Goal: Task Accomplishment & Management: Use online tool/utility

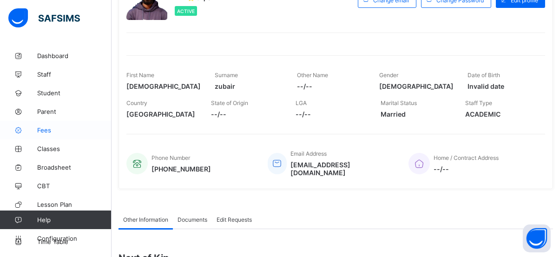
scroll to position [90, 0]
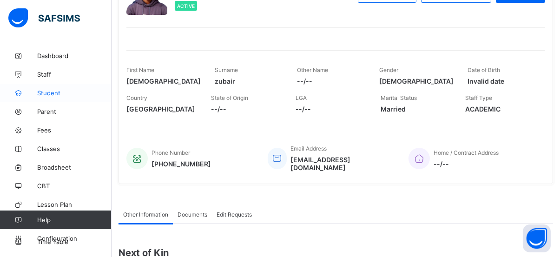
click at [41, 91] on span "Student" at bounding box center [74, 92] width 74 height 7
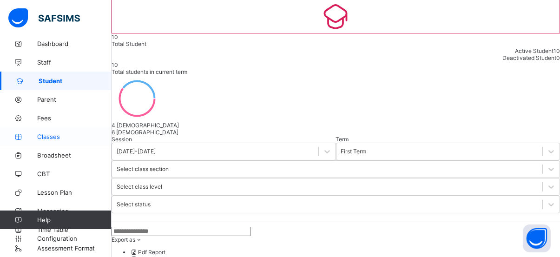
scroll to position [66, 0]
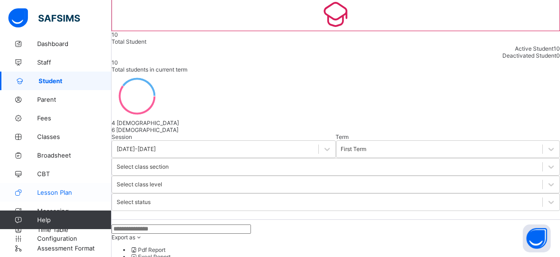
click at [52, 191] on span "Lesson Plan" at bounding box center [74, 192] width 74 height 7
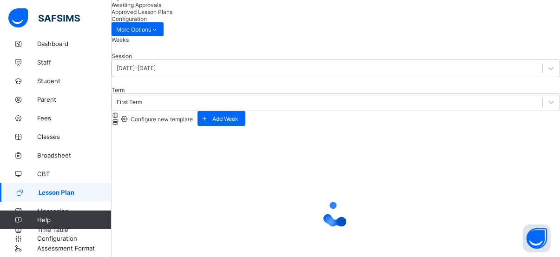
click at [193, 116] on span "Configure new template" at bounding box center [161, 119] width 64 height 7
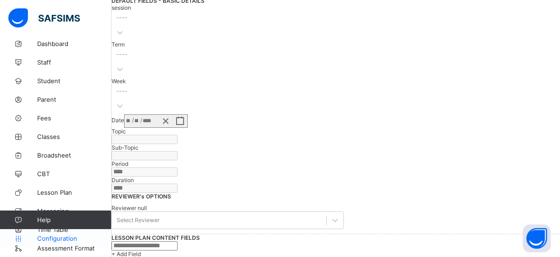
scroll to position [130, 0]
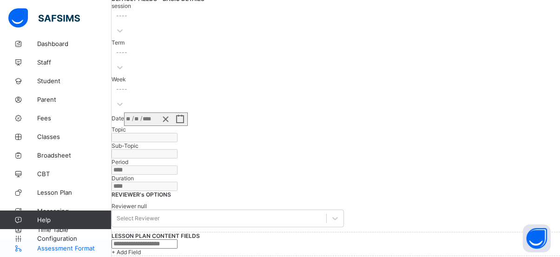
click at [68, 251] on link "Assessment Format" at bounding box center [56, 248] width 112 height 19
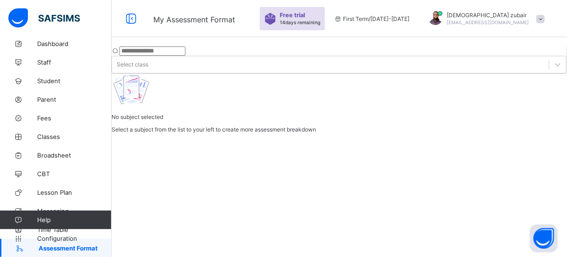
click at [62, 223] on span "Help" at bounding box center [74, 219] width 74 height 7
click at [19, 218] on icon at bounding box center [18, 220] width 37 height 7
click at [60, 223] on span "Help" at bounding box center [74, 219] width 74 height 7
click at [55, 223] on span "Help" at bounding box center [74, 219] width 74 height 7
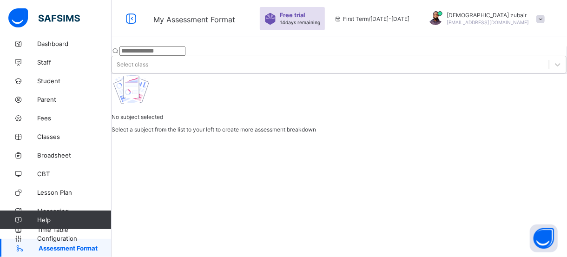
click at [55, 223] on span "Help" at bounding box center [74, 219] width 74 height 7
click at [46, 220] on span "Help" at bounding box center [74, 219] width 74 height 7
click at [15, 217] on icon at bounding box center [18, 220] width 37 height 7
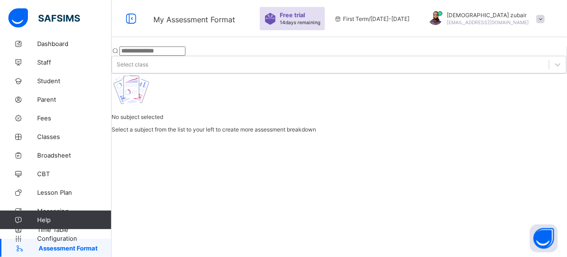
click at [15, 217] on icon at bounding box center [18, 220] width 37 height 7
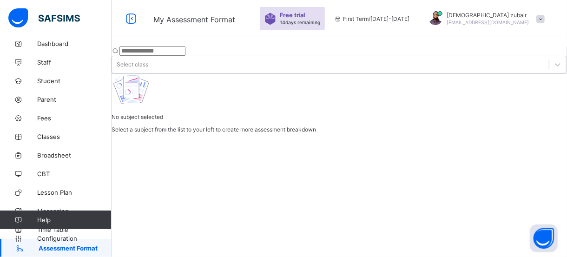
click at [15, 217] on icon at bounding box center [18, 220] width 37 height 7
drag, startPoint x: 15, startPoint y: 217, endPoint x: 99, endPoint y: 224, distance: 83.5
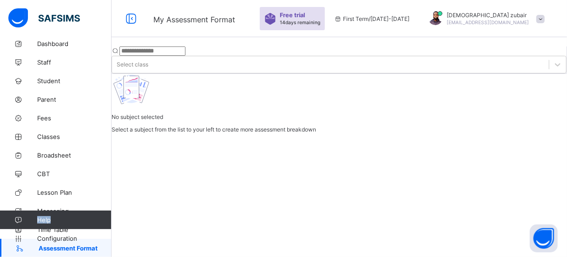
click at [99, 224] on link "Help" at bounding box center [55, 220] width 111 height 19
click at [18, 218] on icon at bounding box center [18, 220] width 37 height 7
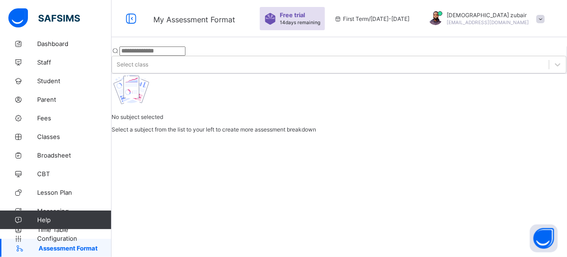
click at [18, 218] on icon at bounding box center [18, 220] width 37 height 7
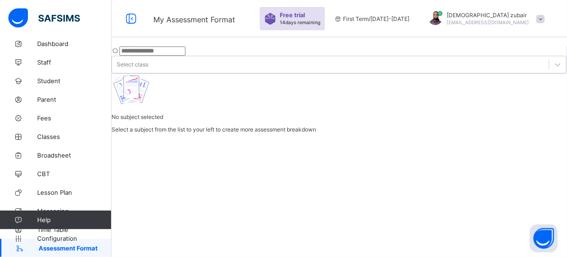
click at [18, 218] on icon at bounding box center [18, 220] width 37 height 7
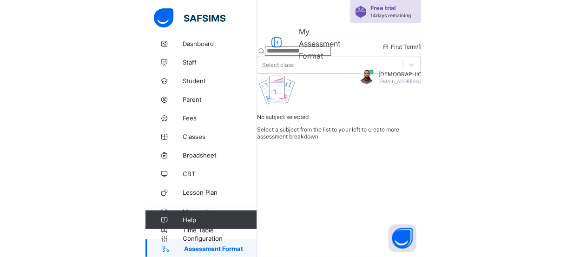
scroll to position [13, 0]
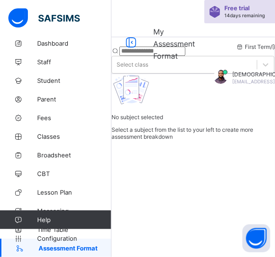
click at [78, 215] on link "Help" at bounding box center [55, 219] width 111 height 19
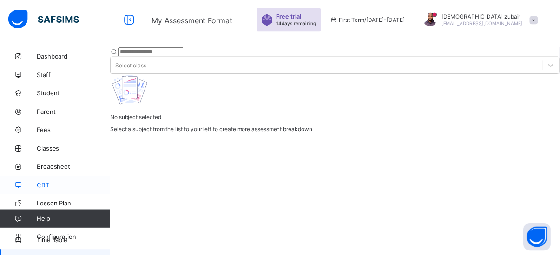
scroll to position [12, 0]
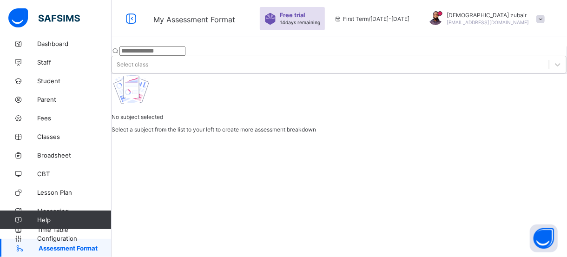
click at [14, 213] on link "Help" at bounding box center [55, 220] width 111 height 19
click at [60, 221] on span "Help" at bounding box center [74, 219] width 74 height 7
click at [54, 173] on span "CBT" at bounding box center [74, 173] width 74 height 7
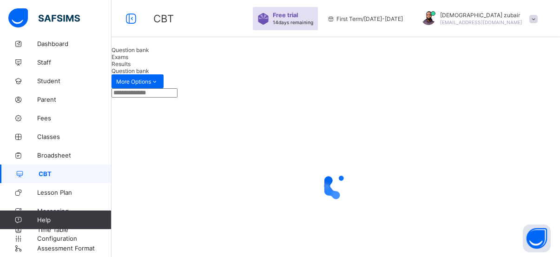
click at [93, 224] on link "Help" at bounding box center [55, 220] width 111 height 19
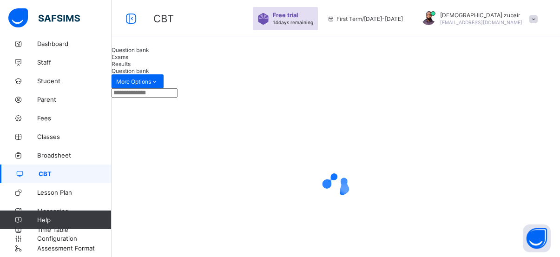
click at [93, 224] on link "Help" at bounding box center [55, 220] width 111 height 19
click at [348, 141] on div at bounding box center [336, 186] width 449 height 177
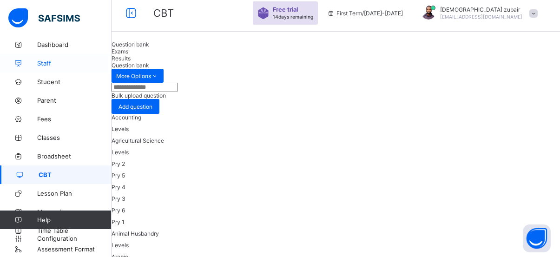
scroll to position [12, 0]
click at [538, 13] on div at bounding box center [533, 13] width 8 height 7
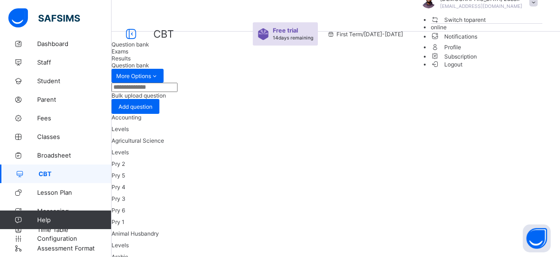
click at [506, 41] on span "Notifications" at bounding box center [487, 36] width 112 height 11
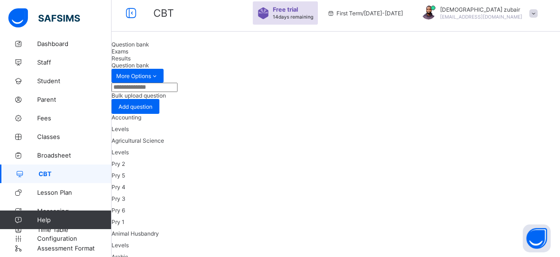
click at [538, 14] on span at bounding box center [533, 13] width 8 height 8
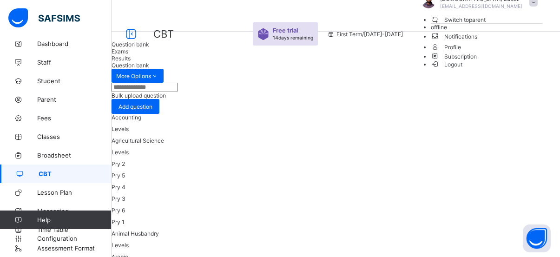
scroll to position [0, 0]
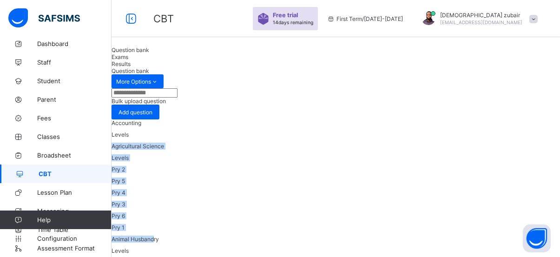
drag, startPoint x: 399, startPoint y: 137, endPoint x: 168, endPoint y: 143, distance: 231.1
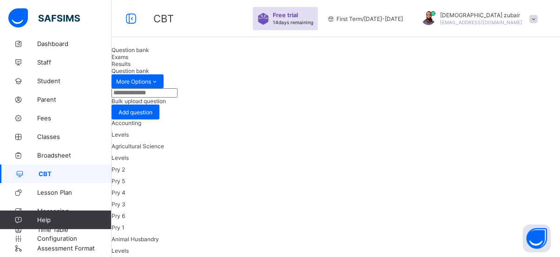
click at [336, 98] on div at bounding box center [336, 98] width 449 height 0
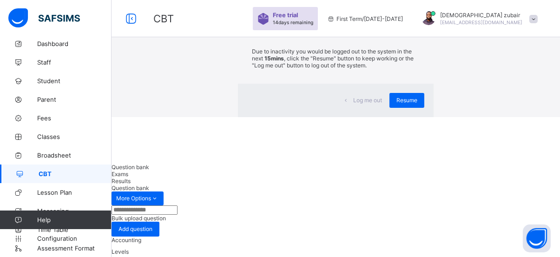
click at [416, 25] on div "×" at bounding box center [420, 17] width 9 height 16
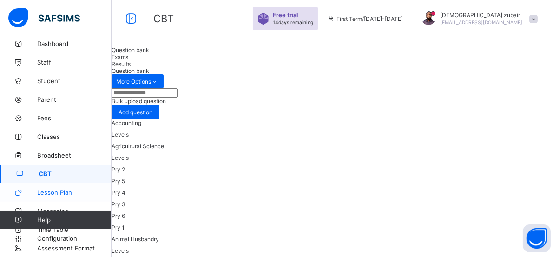
click at [56, 187] on link "Lesson Plan" at bounding box center [56, 192] width 112 height 19
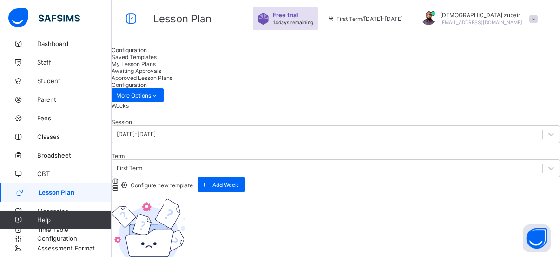
click at [193, 182] on span "Configure new template" at bounding box center [161, 185] width 64 height 7
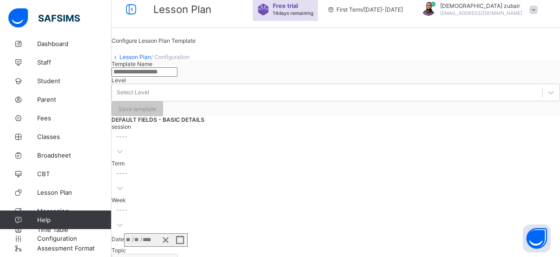
scroll to position [11, 0]
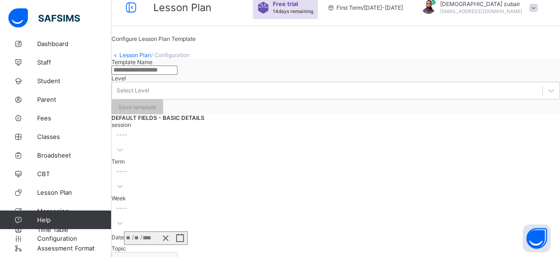
click at [178, 75] on input "text" at bounding box center [145, 70] width 66 height 9
click at [271, 75] on div at bounding box center [336, 70] width 449 height 9
click at [178, 75] on input "text" at bounding box center [145, 70] width 66 height 9
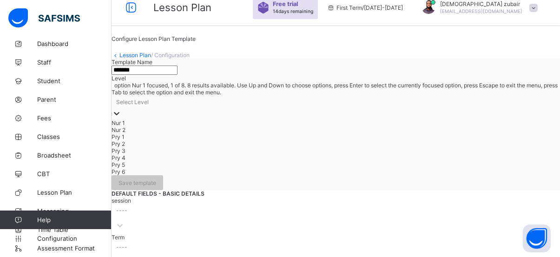
click at [355, 109] on div "Select Level" at bounding box center [336, 102] width 449 height 13
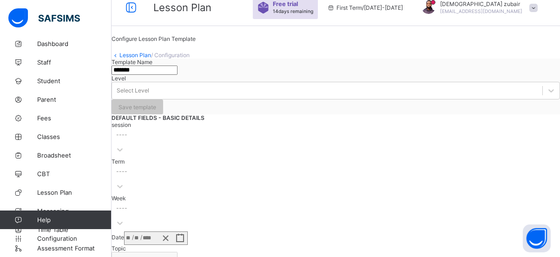
click at [178, 75] on input "*******" at bounding box center [145, 70] width 66 height 9
type input "*"
type input "*******"
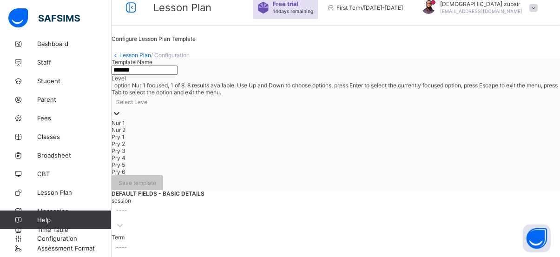
click at [149, 106] on div "Select Level" at bounding box center [132, 102] width 33 height 7
click at [313, 126] on div "Nur 1" at bounding box center [336, 122] width 449 height 7
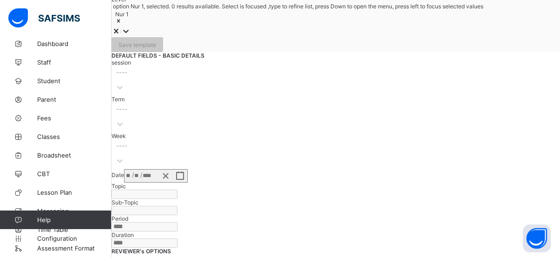
scroll to position [94, 0]
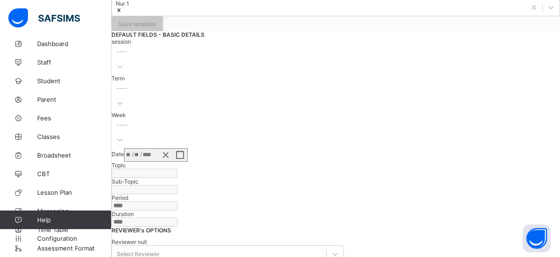
click at [423, 112] on div "Term ----" at bounding box center [336, 93] width 449 height 37
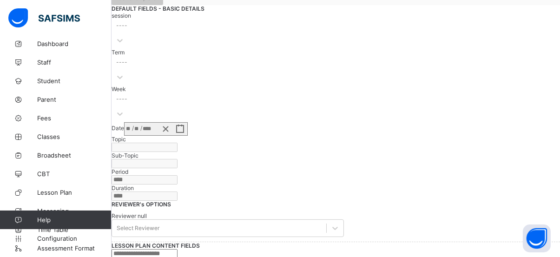
scroll to position [122, 0]
click at [273, 47] on div "session ----" at bounding box center [336, 29] width 449 height 37
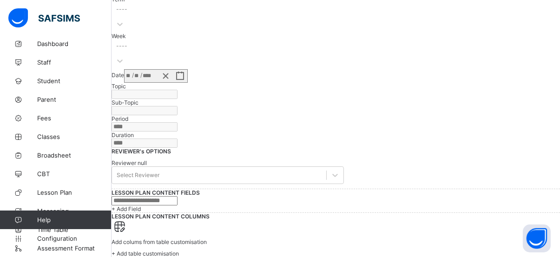
scroll to position [298, 0]
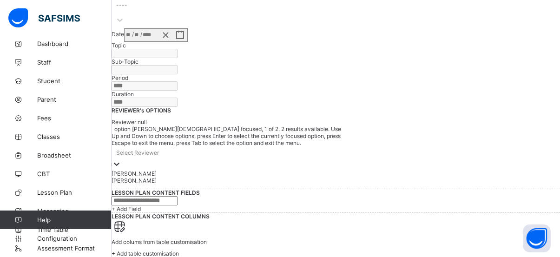
click at [121, 159] on div at bounding box center [116, 164] width 9 height 11
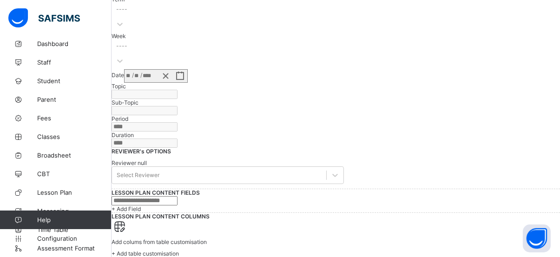
click at [171, 148] on span at bounding box center [171, 151] width 0 height 7
click at [178, 205] on input "text" at bounding box center [145, 200] width 66 height 9
click at [200, 189] on span "LESSON PLAN CONTENT FIELDS" at bounding box center [156, 192] width 88 height 7
click at [141, 212] on span "+ Add Field" at bounding box center [126, 208] width 29 height 7
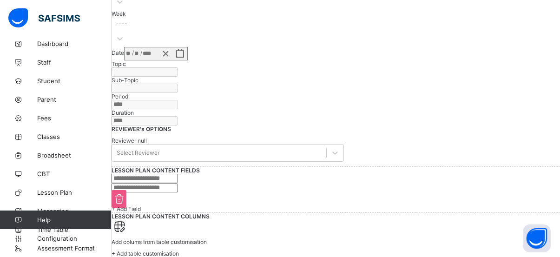
scroll to position [384, 0]
click at [188, 212] on div "+ Add Field" at bounding box center [336, 208] width 449 height 7
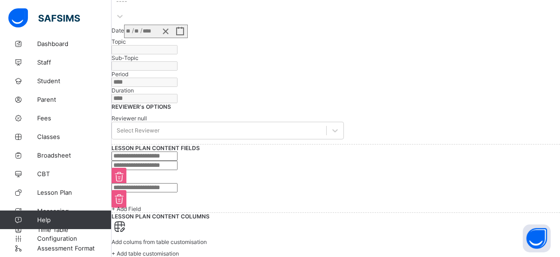
click at [126, 205] on icon at bounding box center [119, 198] width 15 height 13
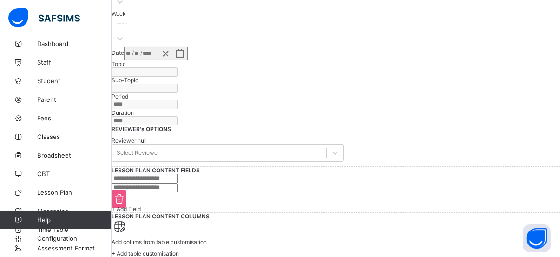
click at [126, 192] on icon at bounding box center [119, 198] width 15 height 13
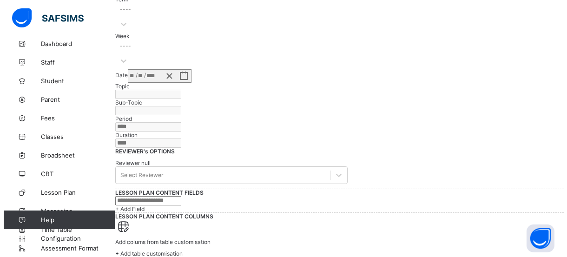
scroll to position [526, 0]
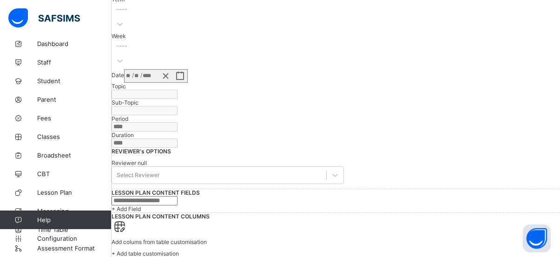
click at [179, 250] on span "+ Add table customisation" at bounding box center [145, 253] width 67 height 7
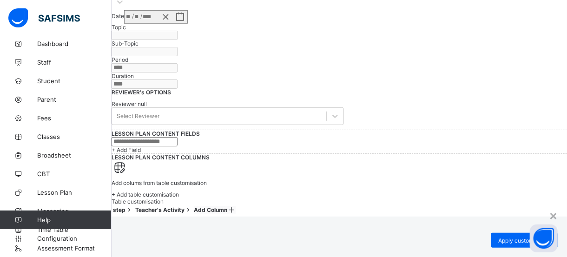
click at [236, 206] on span at bounding box center [232, 209] width 8 height 7
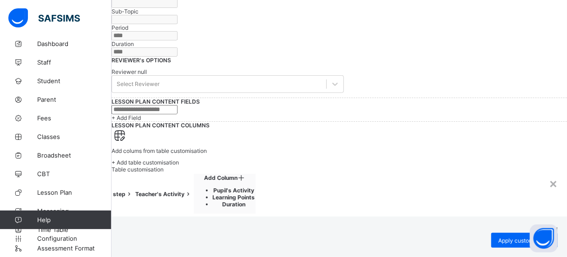
click at [255, 187] on li "Pupil's Activity" at bounding box center [234, 190] width 42 height 7
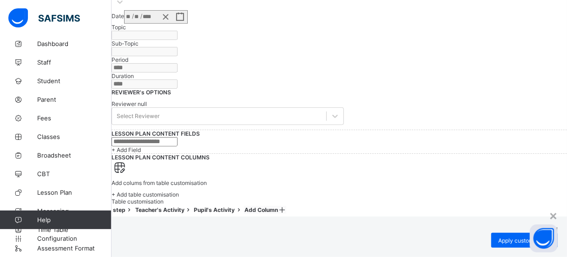
click at [185, 206] on span "Teacher's Activity" at bounding box center [159, 209] width 49 height 7
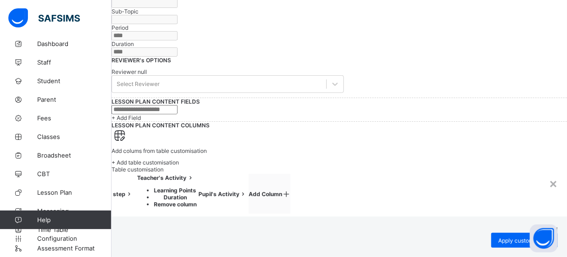
click at [196, 194] on li "Duration" at bounding box center [175, 197] width 43 height 7
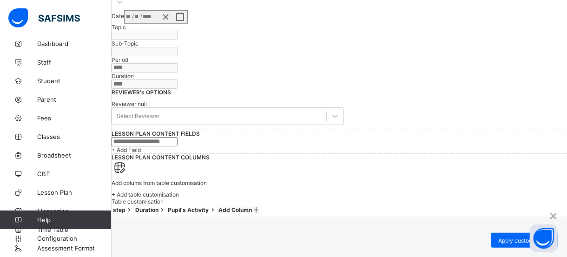
click at [159, 206] on span "Duration" at bounding box center [146, 209] width 23 height 7
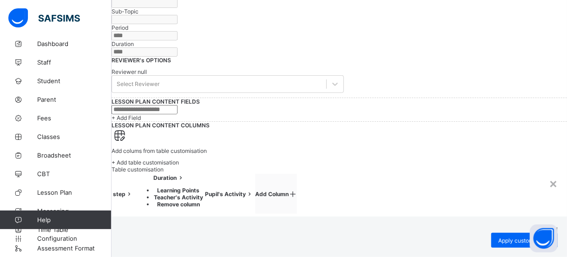
click at [177, 174] on span "Duration" at bounding box center [164, 177] width 23 height 7
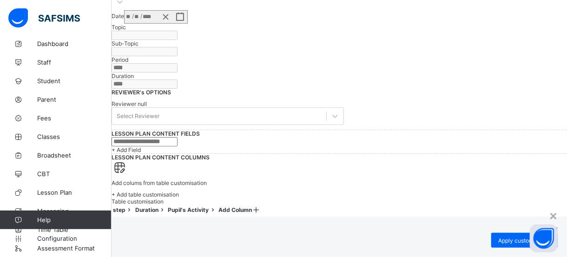
click at [159, 206] on span "Duration" at bounding box center [146, 209] width 23 height 7
click at [260, 206] on icon at bounding box center [256, 209] width 8 height 7
click at [126, 206] on span "step" at bounding box center [119, 209] width 13 height 7
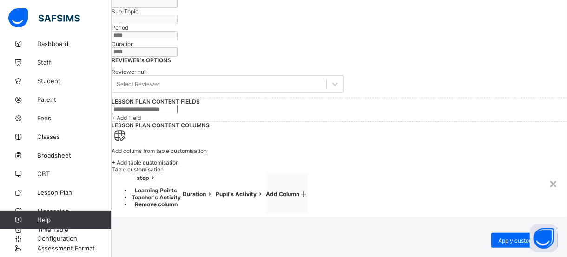
click at [173, 201] on li "Remove column" at bounding box center [156, 204] width 49 height 7
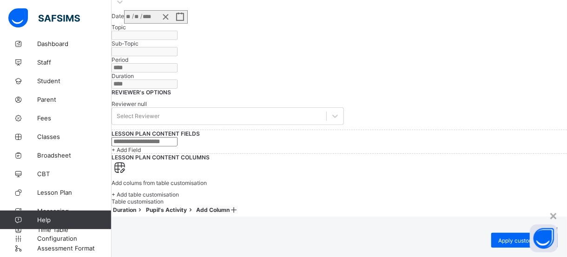
click at [144, 206] on span at bounding box center [140, 209] width 8 height 7
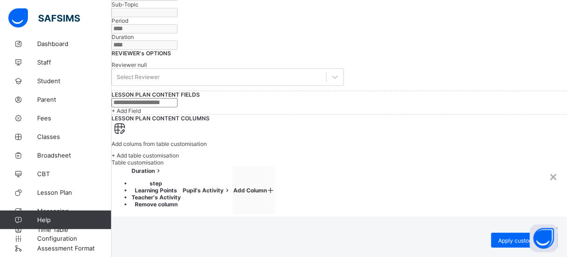
click at [176, 180] on ul "step Learning Points Teacher's Activity Remove column" at bounding box center [147, 194] width 68 height 28
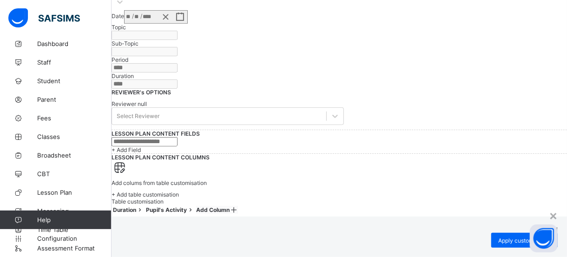
click at [144, 206] on span at bounding box center [140, 209] width 8 height 7
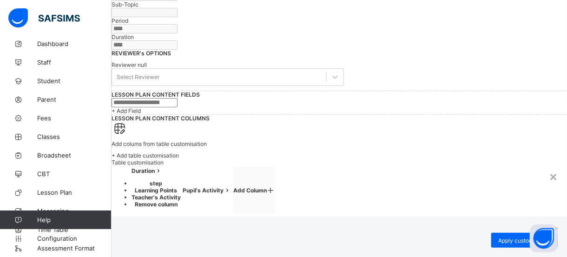
click at [176, 180] on ul "step Learning Points Teacher's Activity Remove column" at bounding box center [147, 194] width 68 height 28
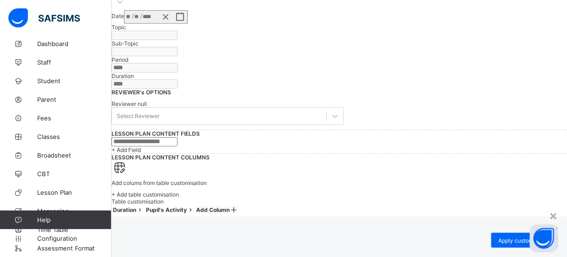
click at [145, 215] on td at bounding box center [129, 215] width 32 height 1
click at [498, 237] on span "Apply customisation" at bounding box center [524, 240] width 53 height 7
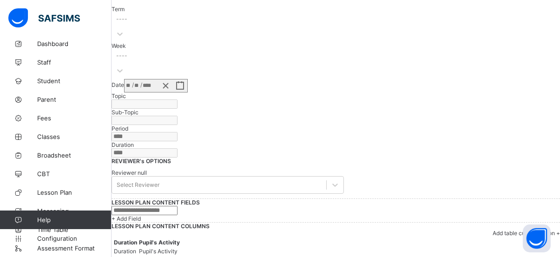
scroll to position [523, 0]
click at [180, 247] on td "Pupil's Activity" at bounding box center [160, 251] width 42 height 8
click at [138, 247] on td "Duration" at bounding box center [125, 251] width 24 height 8
click at [178, 206] on input "text" at bounding box center [145, 210] width 66 height 9
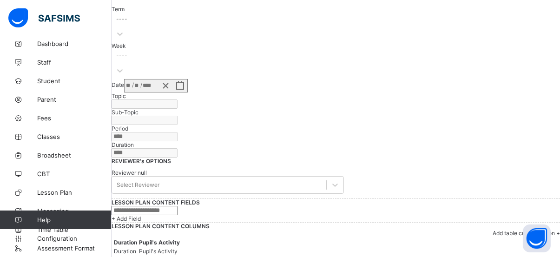
click at [178, 206] on input "text" at bounding box center [145, 210] width 66 height 9
type input "*"
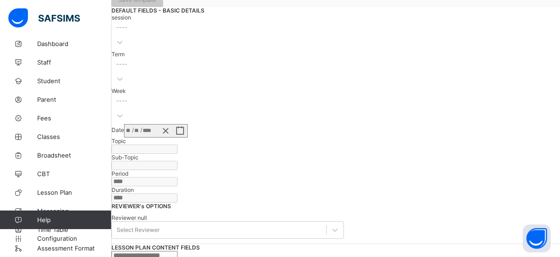
scroll to position [114, 0]
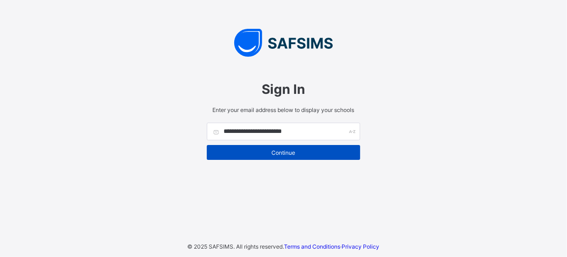
type input "**********"
click at [280, 152] on span "Continue" at bounding box center [283, 152] width 139 height 7
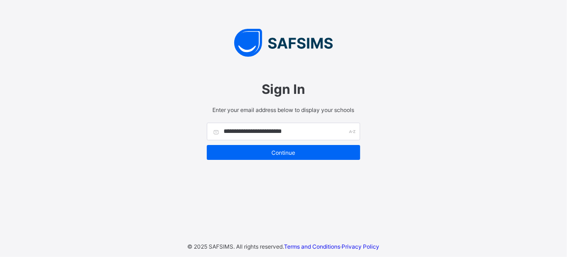
click at [212, 118] on div "**********" at bounding box center [283, 116] width 153 height 88
